Goal: Information Seeking & Learning: Learn about a topic

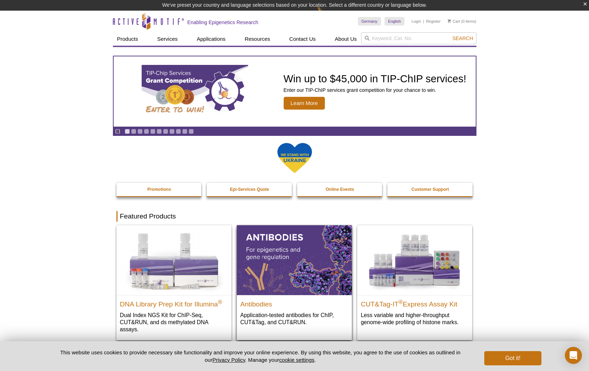
click at [289, 312] on p "Application-tested antibodies for ChIP, CUT&Tag, and CUT&RUN." at bounding box center [294, 318] width 108 height 15
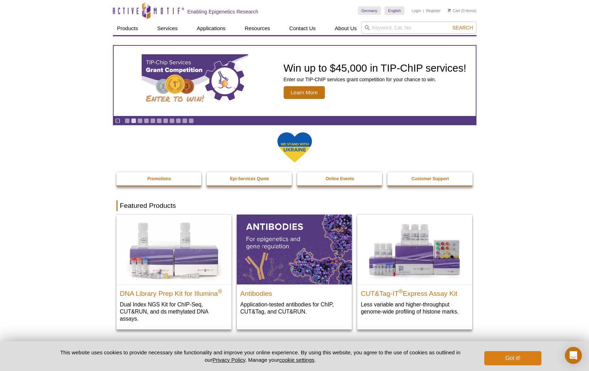
click at [510, 362] on button "Got it!" at bounding box center [512, 358] width 57 height 14
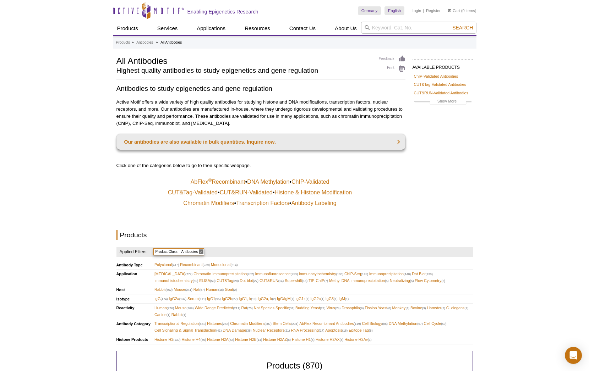
click at [330, 203] on link "Antibody Labeling" at bounding box center [313, 203] width 45 height 7
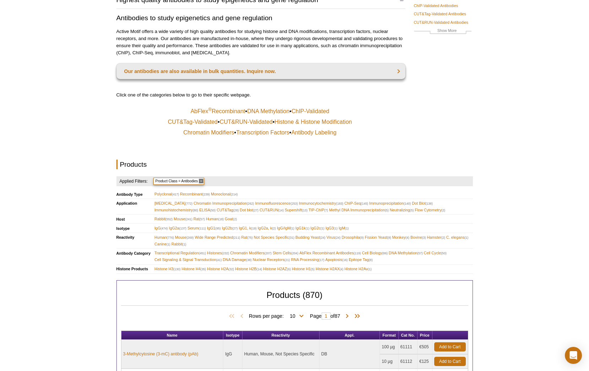
scroll to position [71, 0]
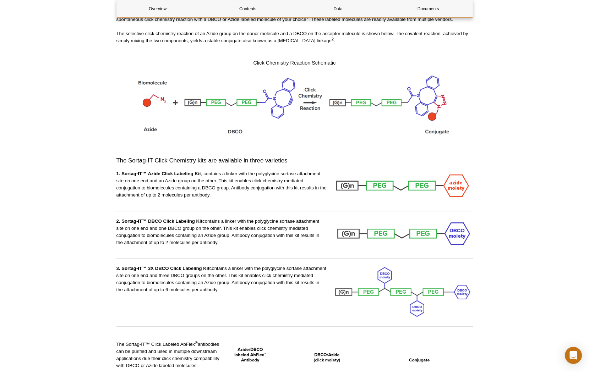
scroll to position [584, 0]
